Goal: Information Seeking & Learning: Find specific fact

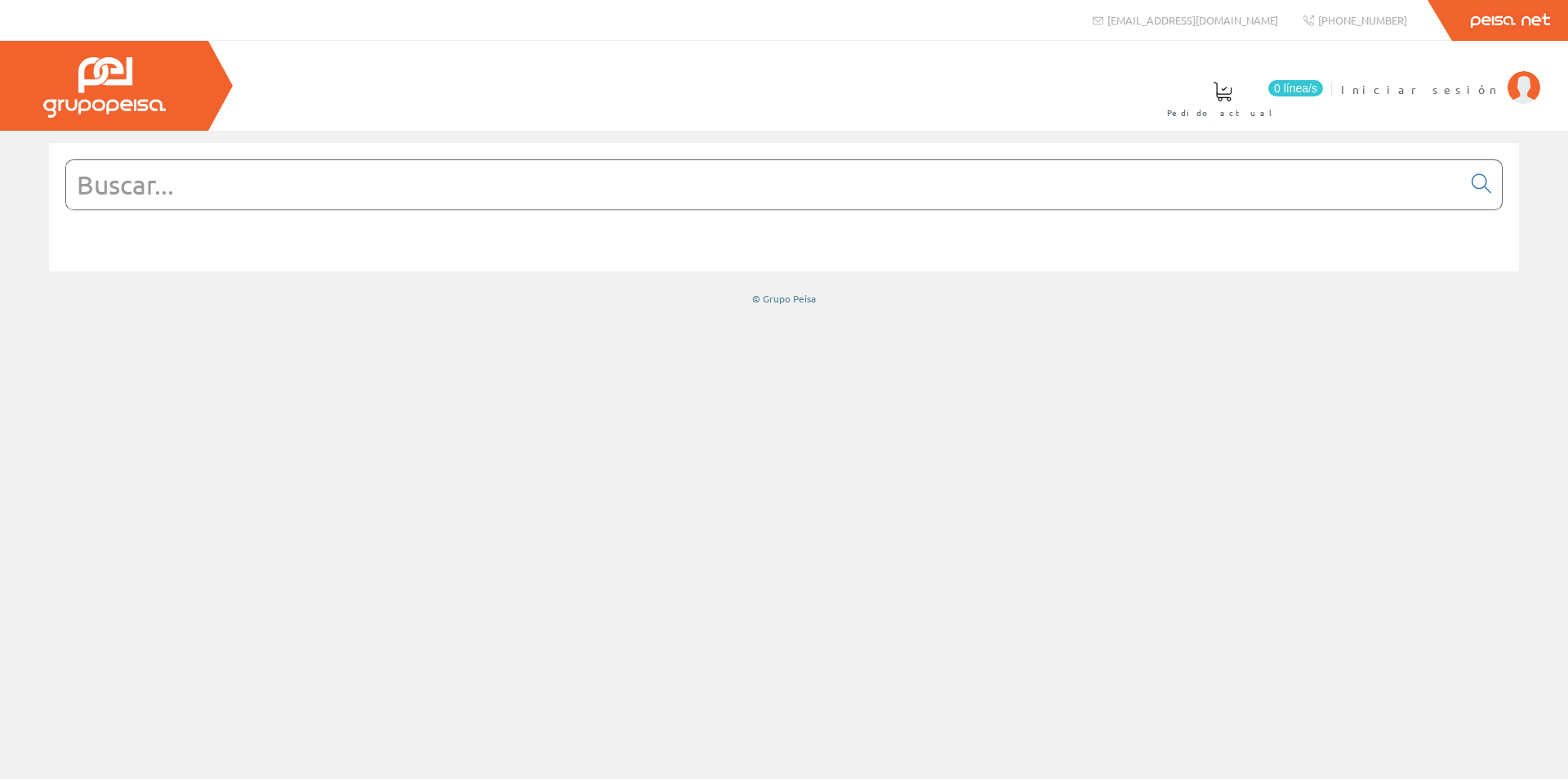
click at [718, 195] on input "text" at bounding box center [765, 185] width 1396 height 49
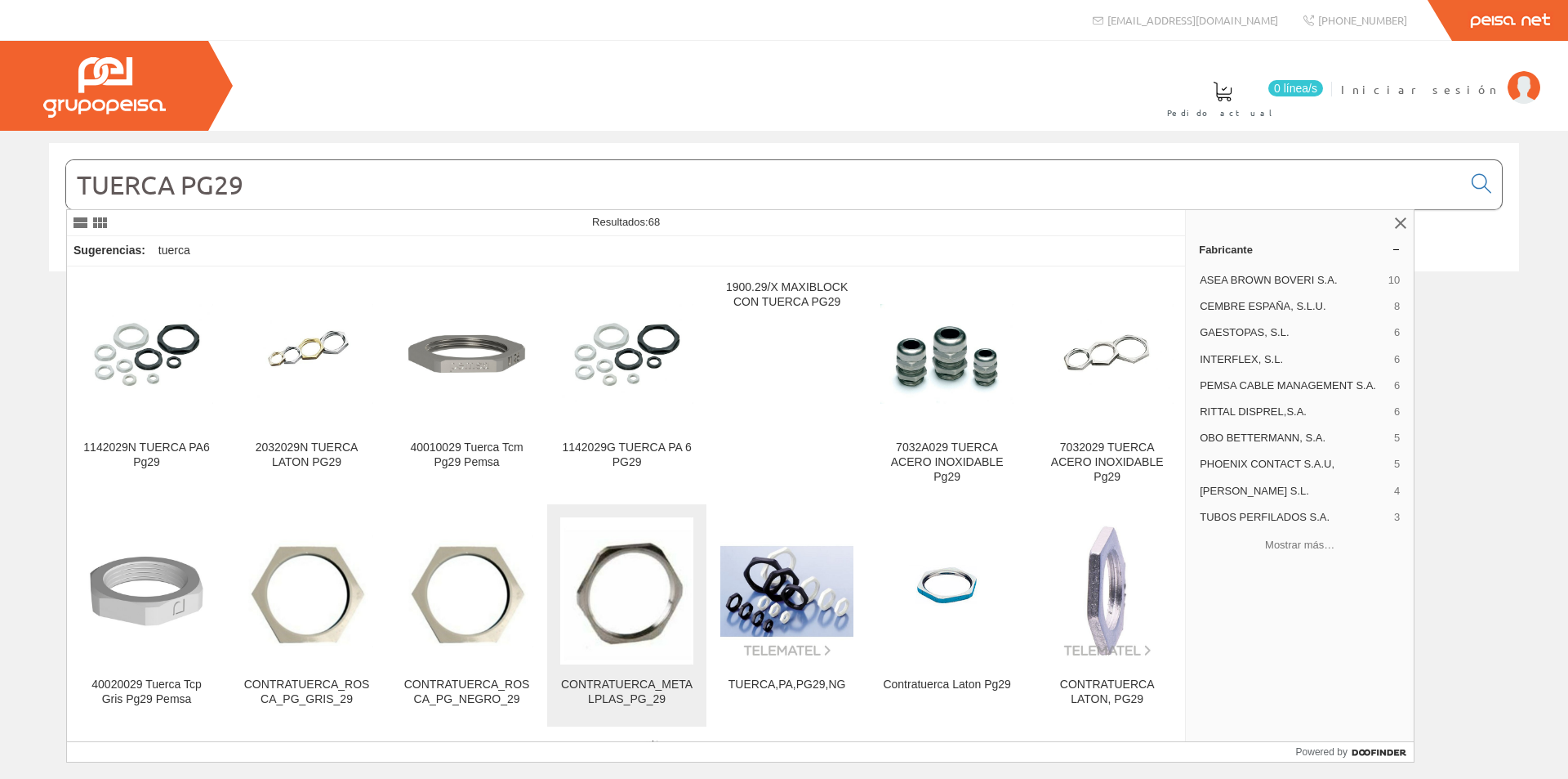
type input "TUERCA PG29"
click at [616, 648] on img at bounding box center [627, 591] width 130 height 147
click at [75, 181] on input "TUERCA PG29" at bounding box center [765, 185] width 1396 height 49
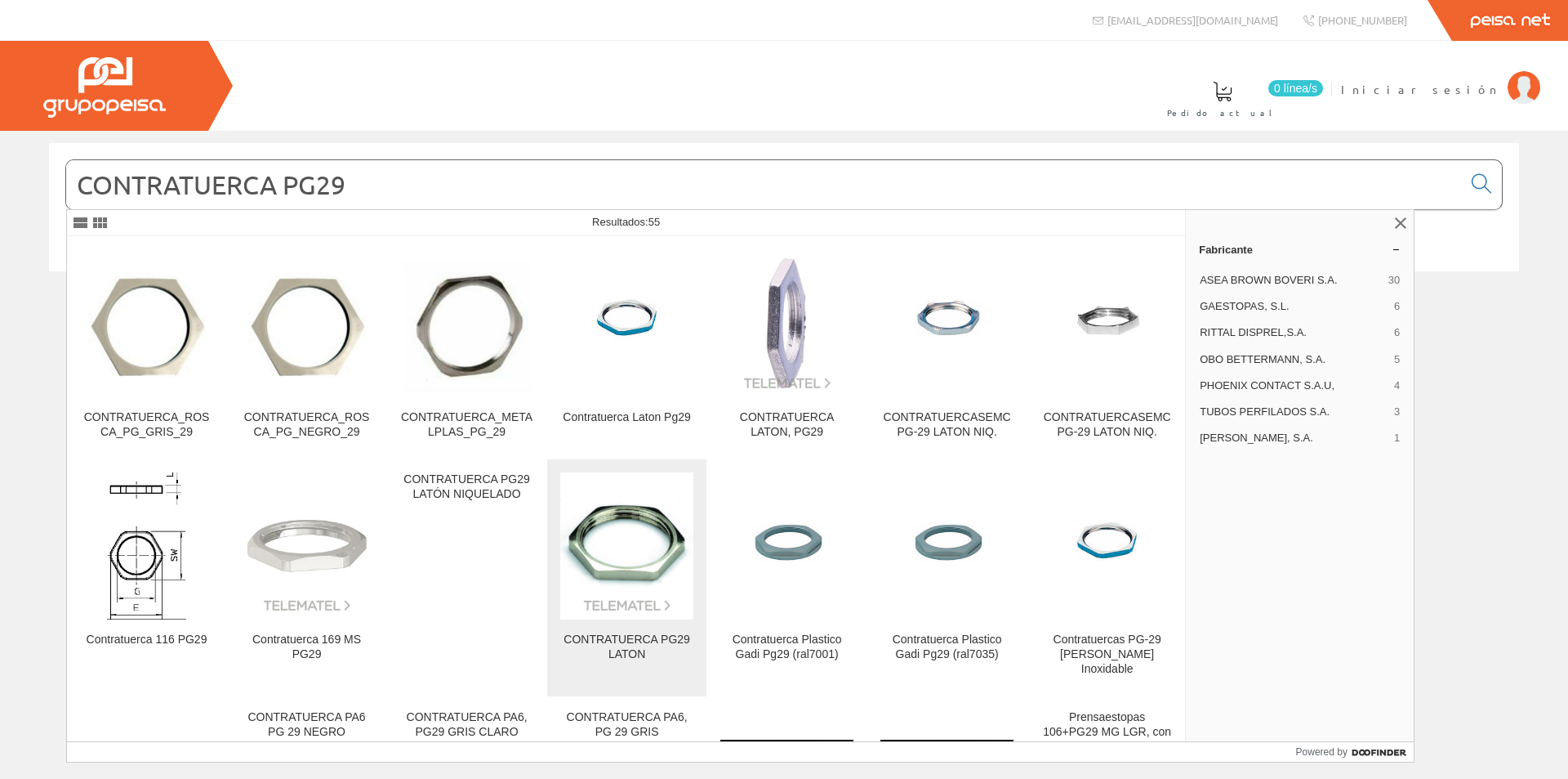
click at [600, 606] on img at bounding box center [627, 546] width 133 height 133
drag, startPoint x: 474, startPoint y: 201, endPoint x: 25, endPoint y: 189, distance: 449.2
click at [25, 189] on div "CONTRATUERCA PG29 © Grupo Peisa" at bounding box center [784, 224] width 1568 height 163
paste input "780.2900.0"
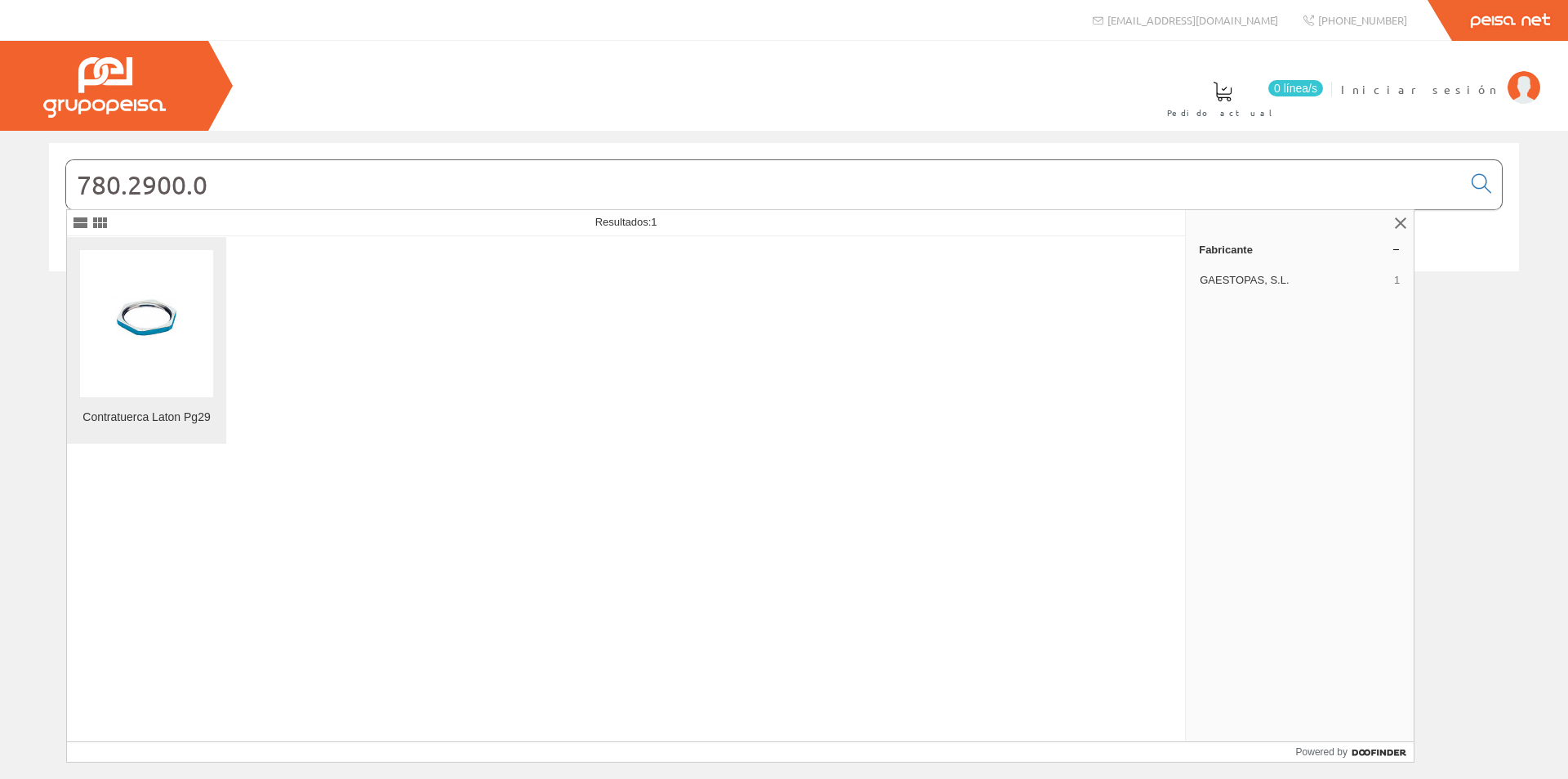
type input "780.2900.0"
click at [124, 352] on img at bounding box center [146, 323] width 133 height 133
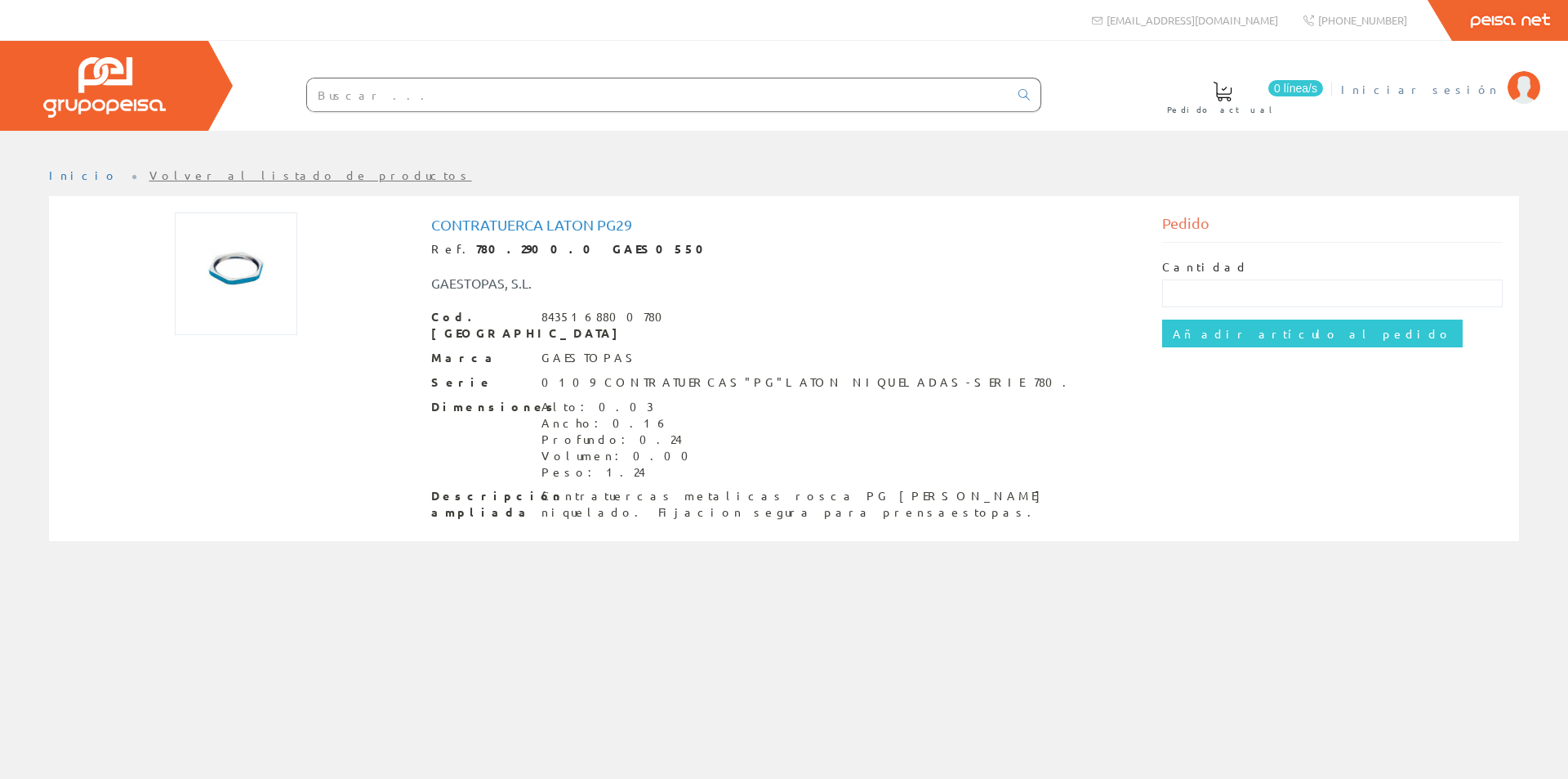
click at [1482, 87] on span "Iniciar sesión" at bounding box center [1420, 89] width 159 height 17
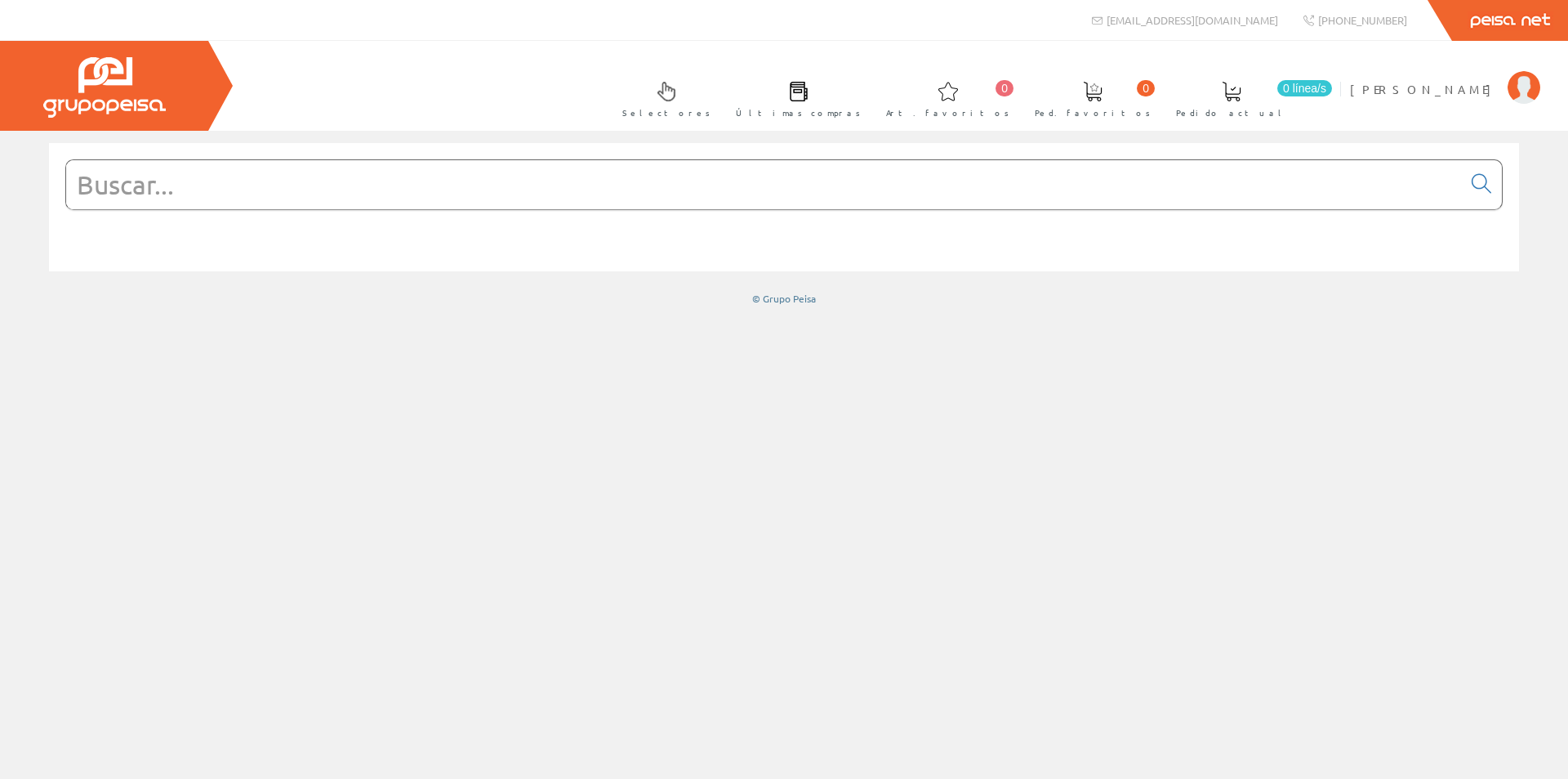
click at [357, 174] on input "text" at bounding box center [765, 185] width 1396 height 49
paste input "780.2900.0"
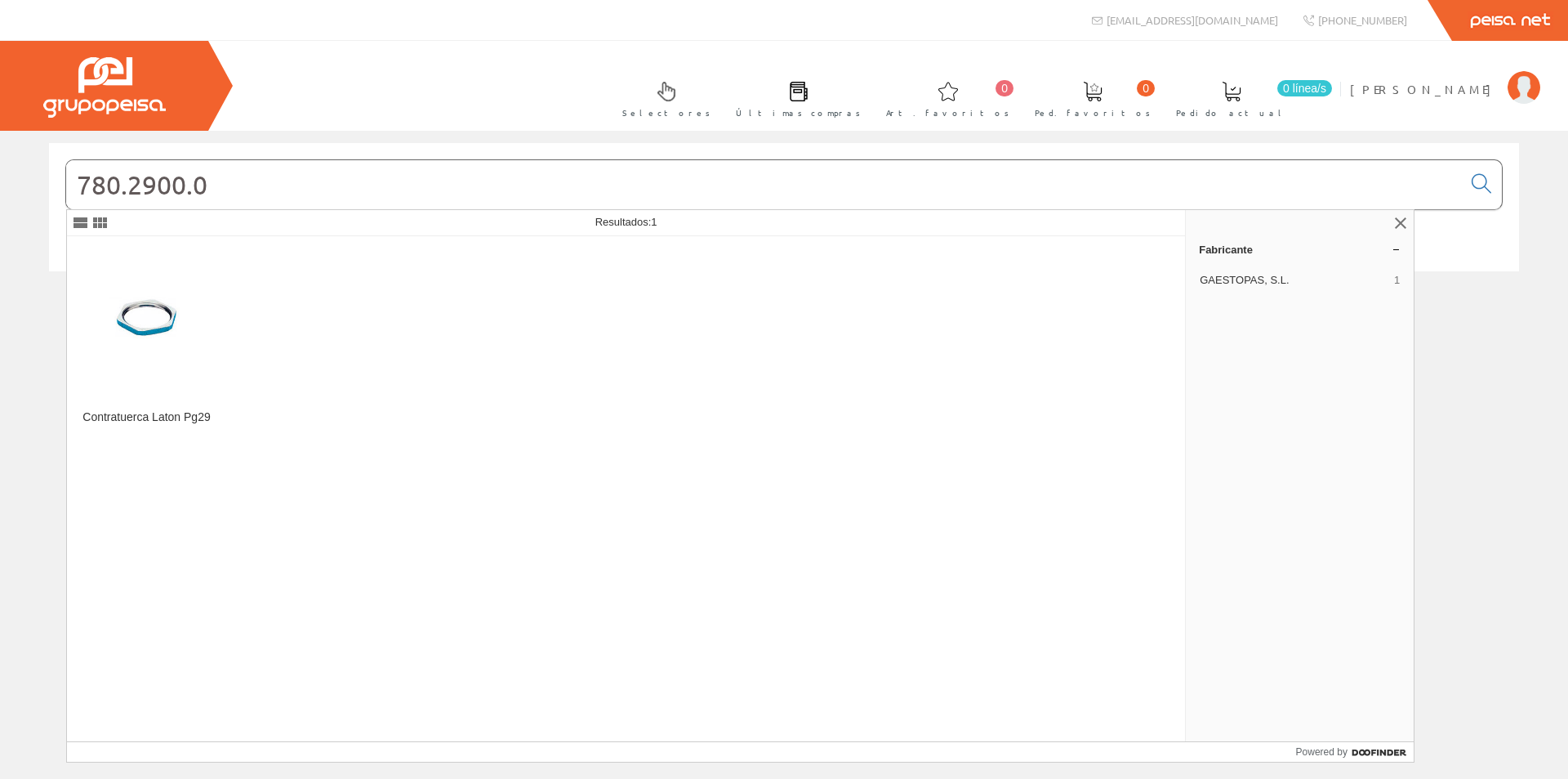
type input "780.2900.0"
click at [129, 337] on img at bounding box center [146, 323] width 133 height 133
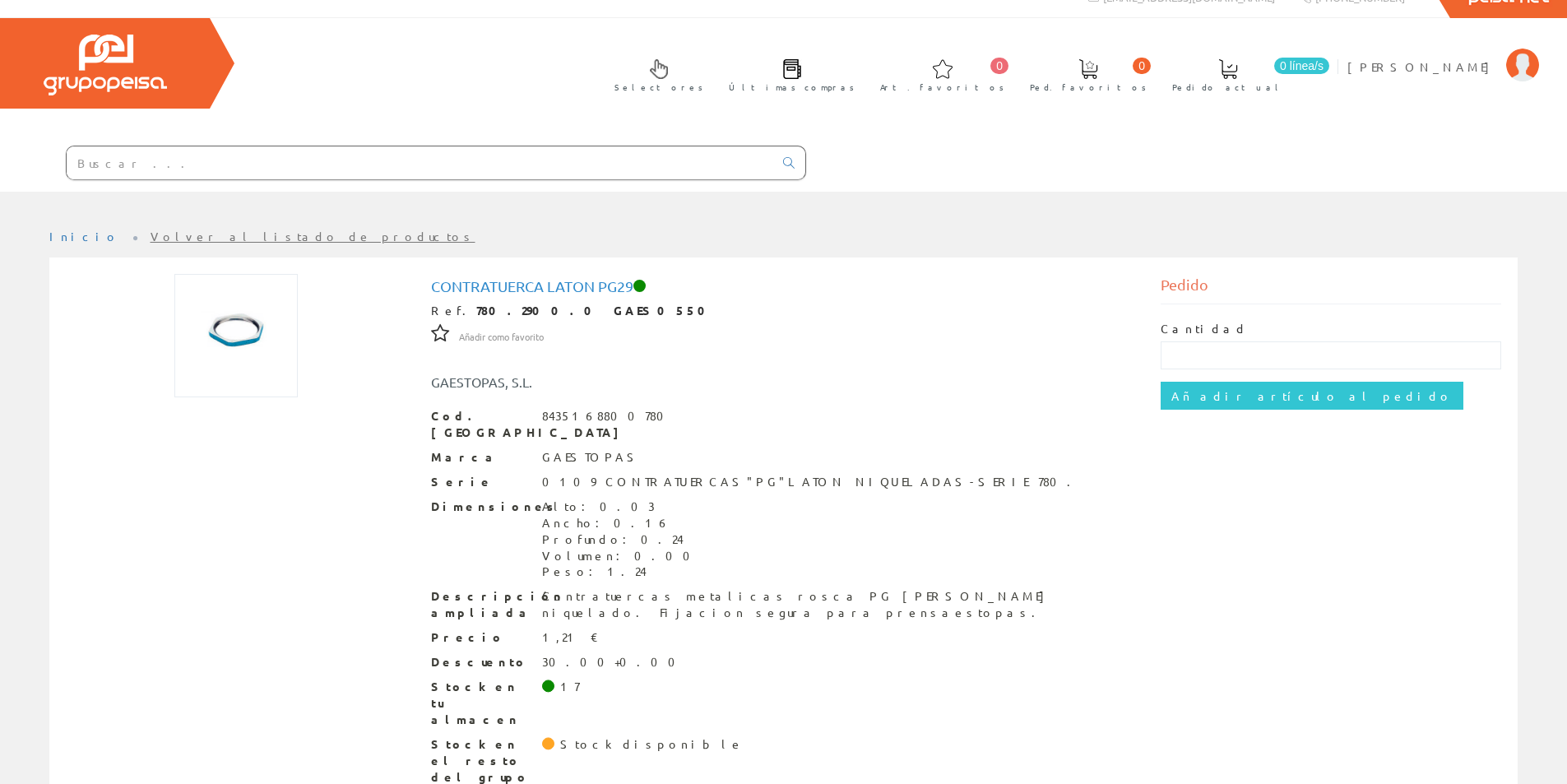
scroll to position [30, 0]
